Goal: Transaction & Acquisition: Book appointment/travel/reservation

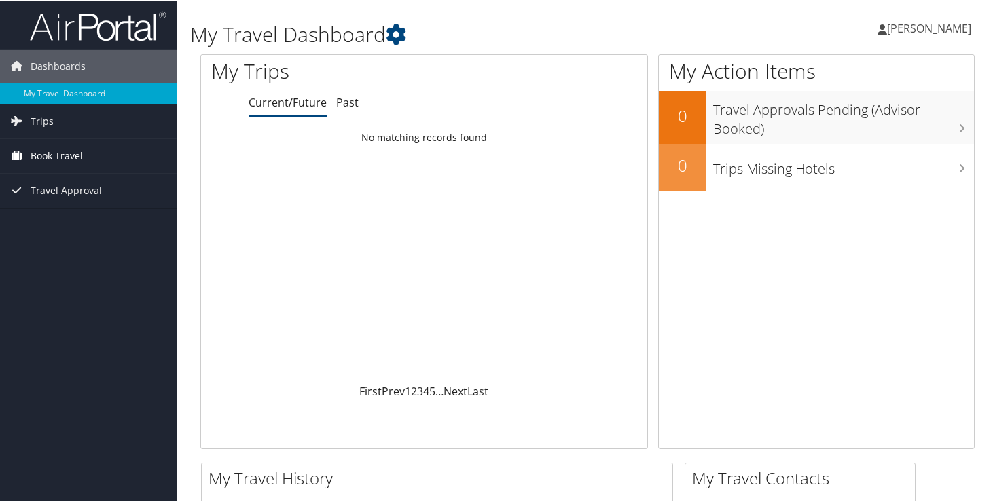
click at [52, 154] on span "Book Travel" at bounding box center [57, 155] width 52 height 34
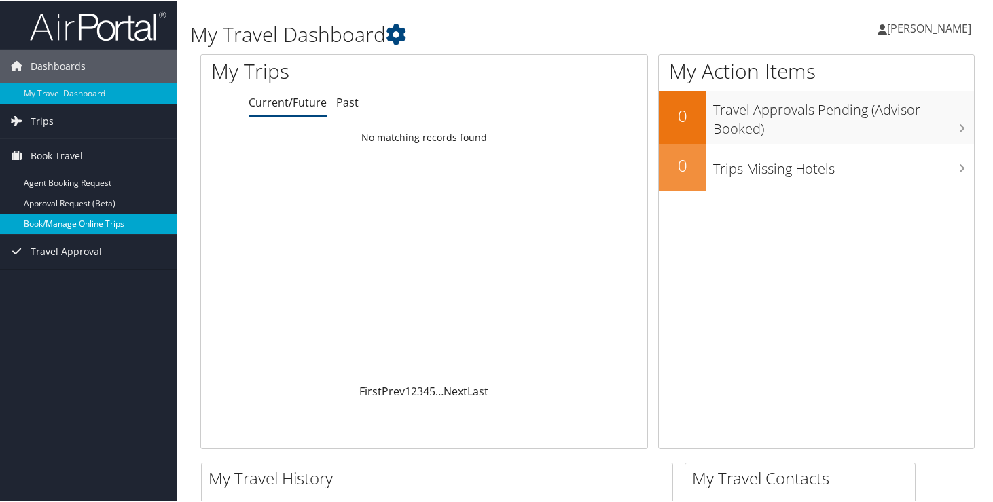
click at [63, 217] on link "Book/Manage Online Trips" at bounding box center [88, 223] width 177 height 20
